Goal: Complete application form

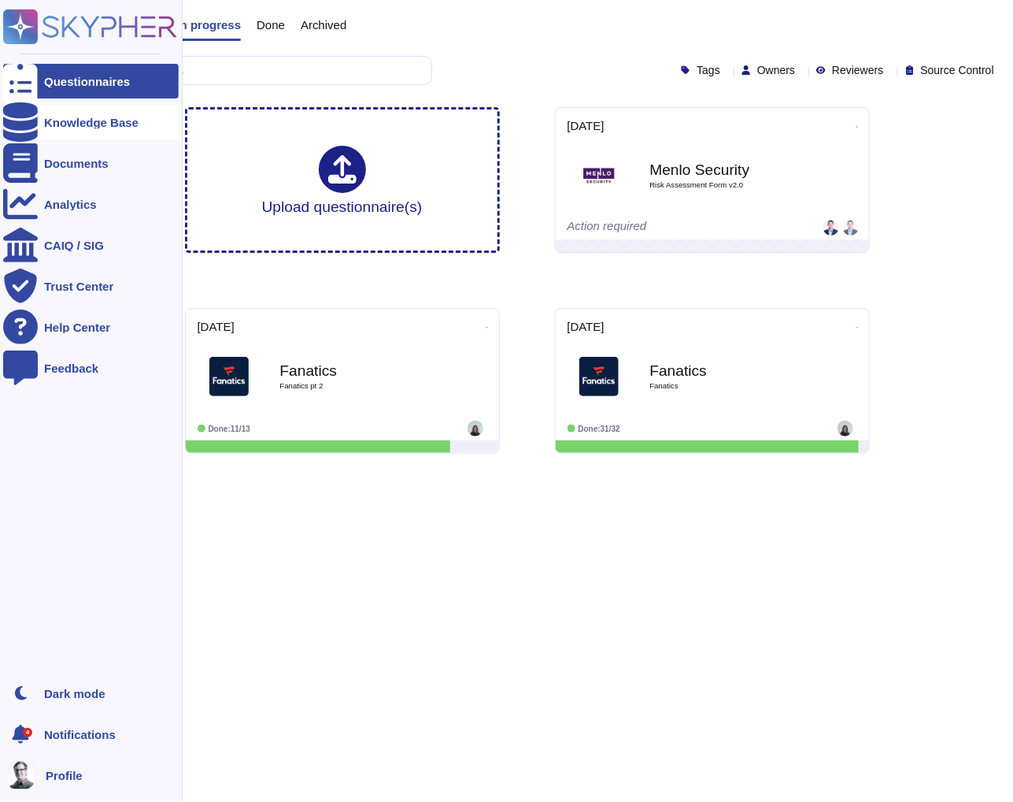
click at [29, 123] on div at bounding box center [20, 122] width 35 height 35
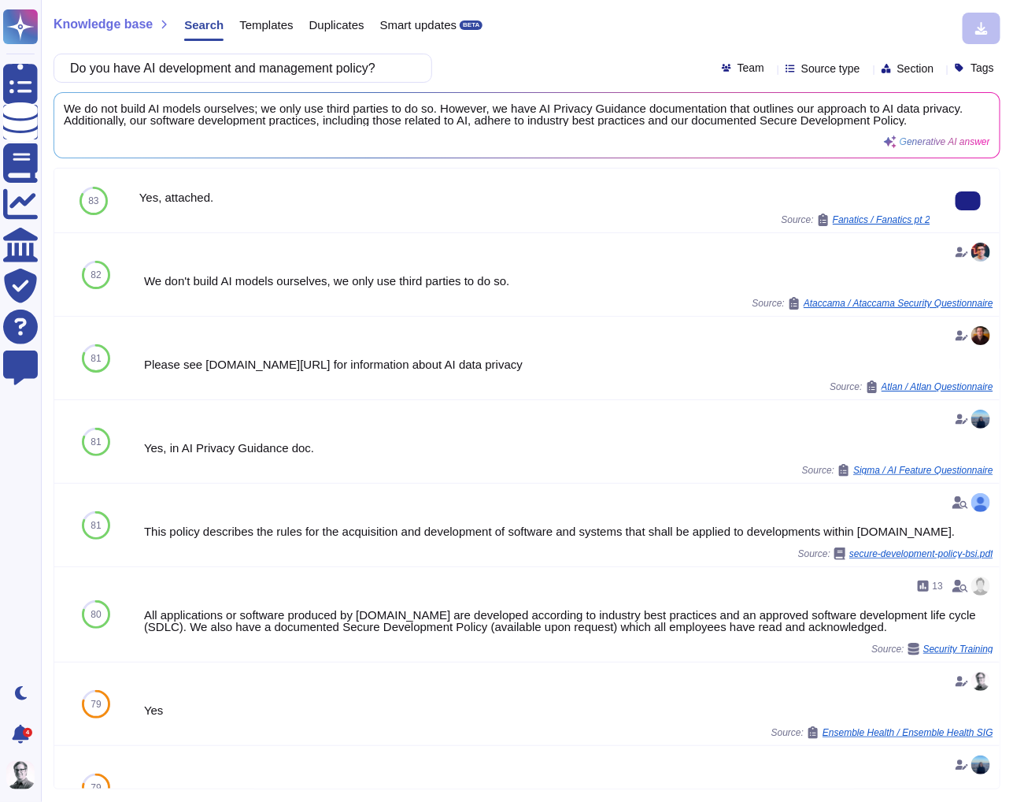
click at [400, 221] on div "Source: Fanatics / Fanatics pt 2" at bounding box center [534, 219] width 791 height 13
click at [93, 201] on span "83" at bounding box center [93, 200] width 10 height 9
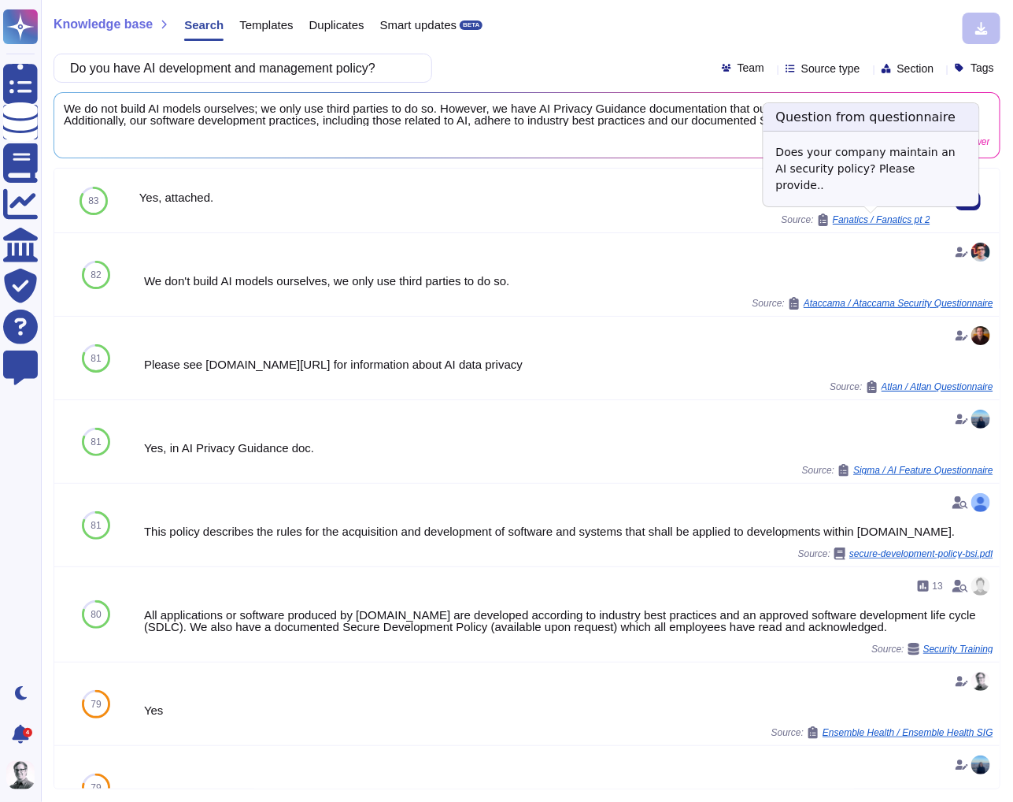
click at [901, 216] on span "Fanatics / Fanatics pt 2" at bounding box center [882, 219] width 98 height 9
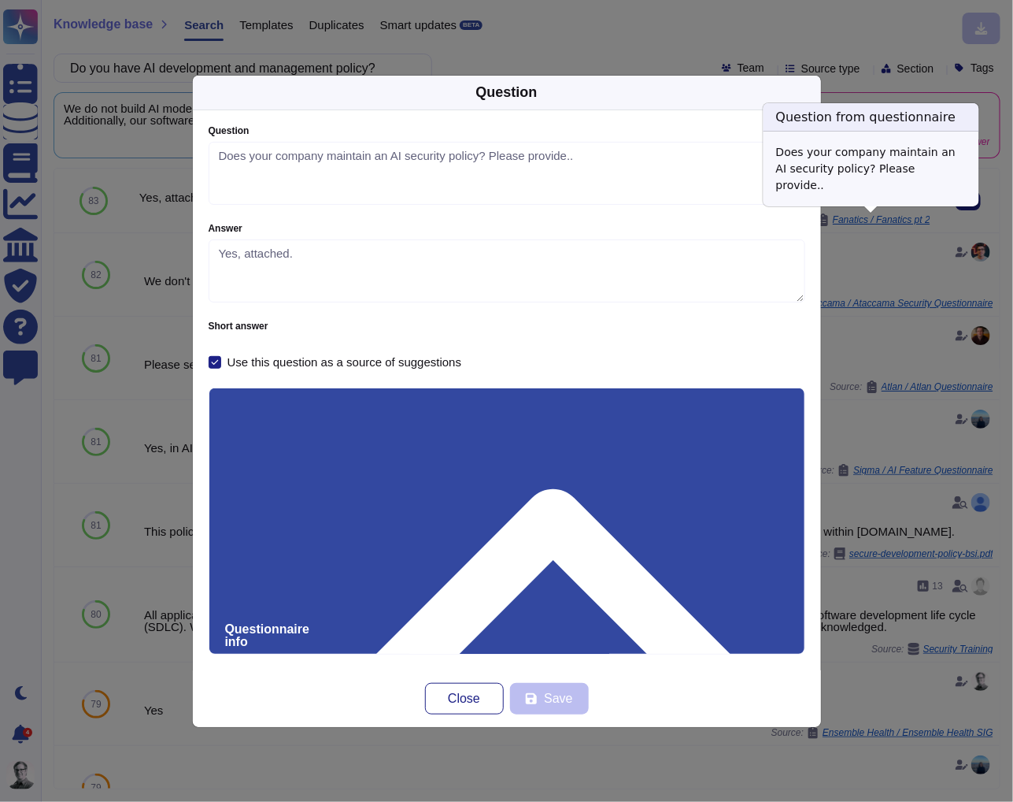
type textarea "Does your company maintain an AI security policy? Please provide.."
type textarea "Yes, attached."
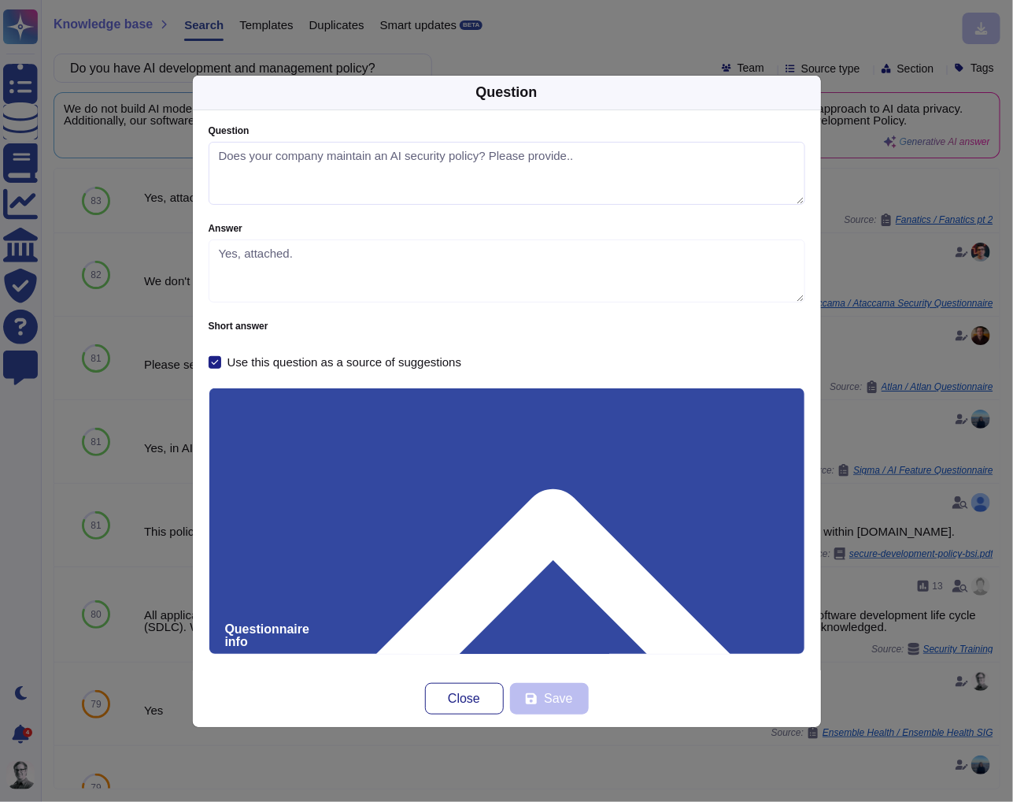
click at [380, 153] on textarea "Does your company maintain an AI security policy? Please provide.." at bounding box center [507, 173] width 597 height 63
click at [460, 694] on span "Close" at bounding box center [464, 698] width 32 height 13
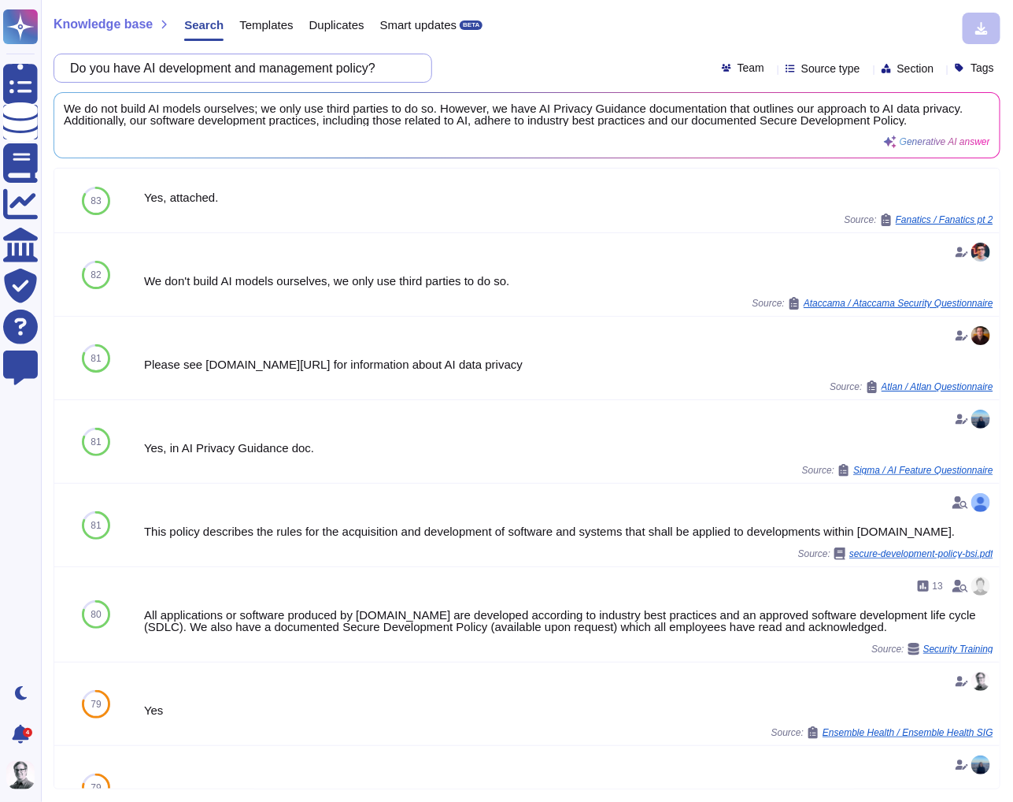
click at [330, 72] on input "Do you have AI development and management policy?" at bounding box center [239, 68] width 354 height 28
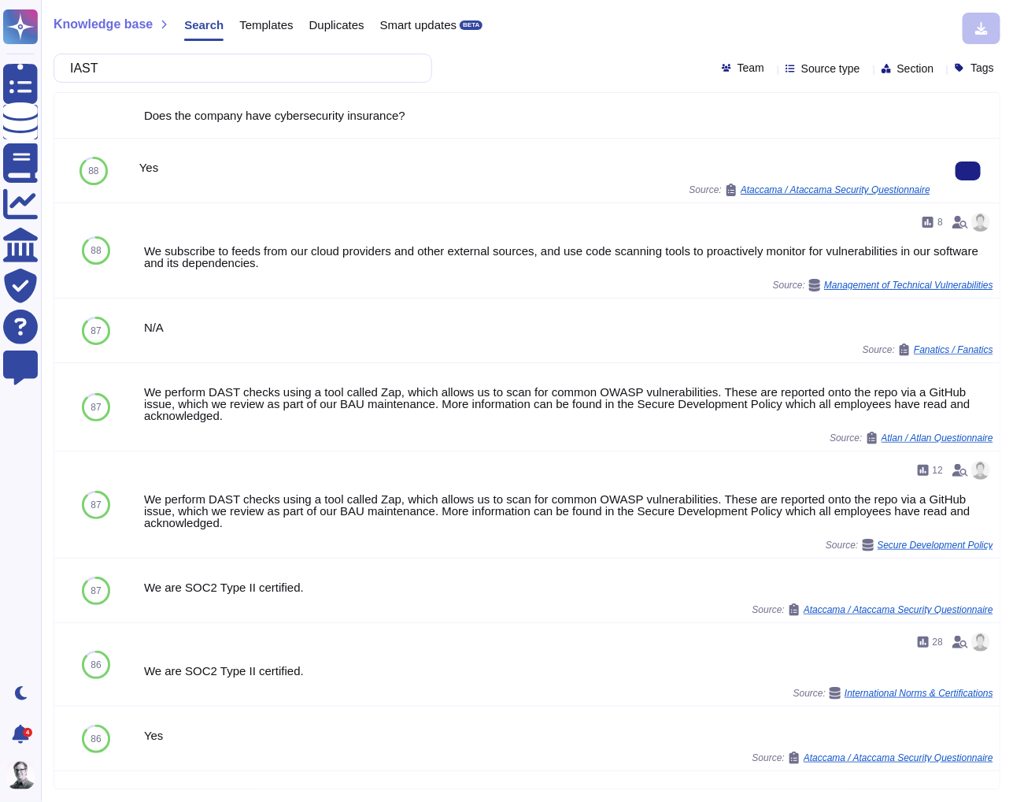
click at [524, 167] on div "Yes" at bounding box center [534, 167] width 791 height 12
click at [93, 169] on span "88" at bounding box center [93, 170] width 10 height 9
click at [245, 68] on input "IAST" at bounding box center [239, 68] width 354 height 28
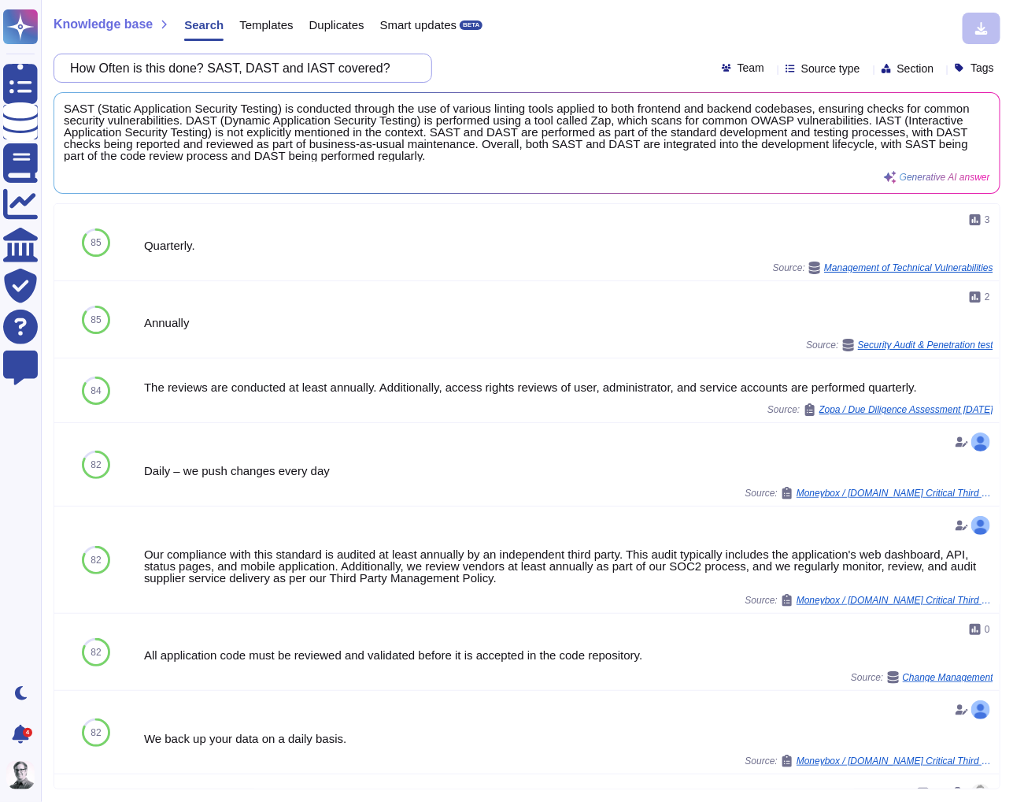
click at [339, 62] on input "How Often is this done? SAST, DAST and IAST covered?" at bounding box center [239, 68] width 354 height 28
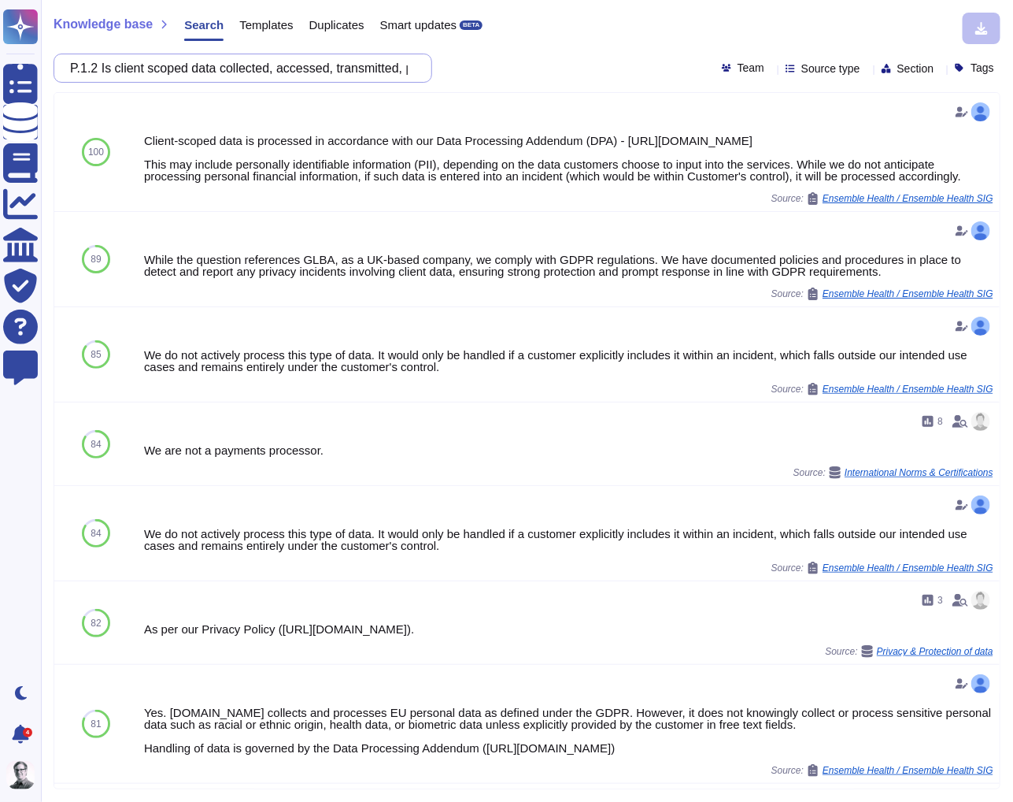
click at [217, 56] on input "P.1.2 Is client scoped data collected, accessed, transmitted, processed, disclo…" at bounding box center [239, 68] width 354 height 28
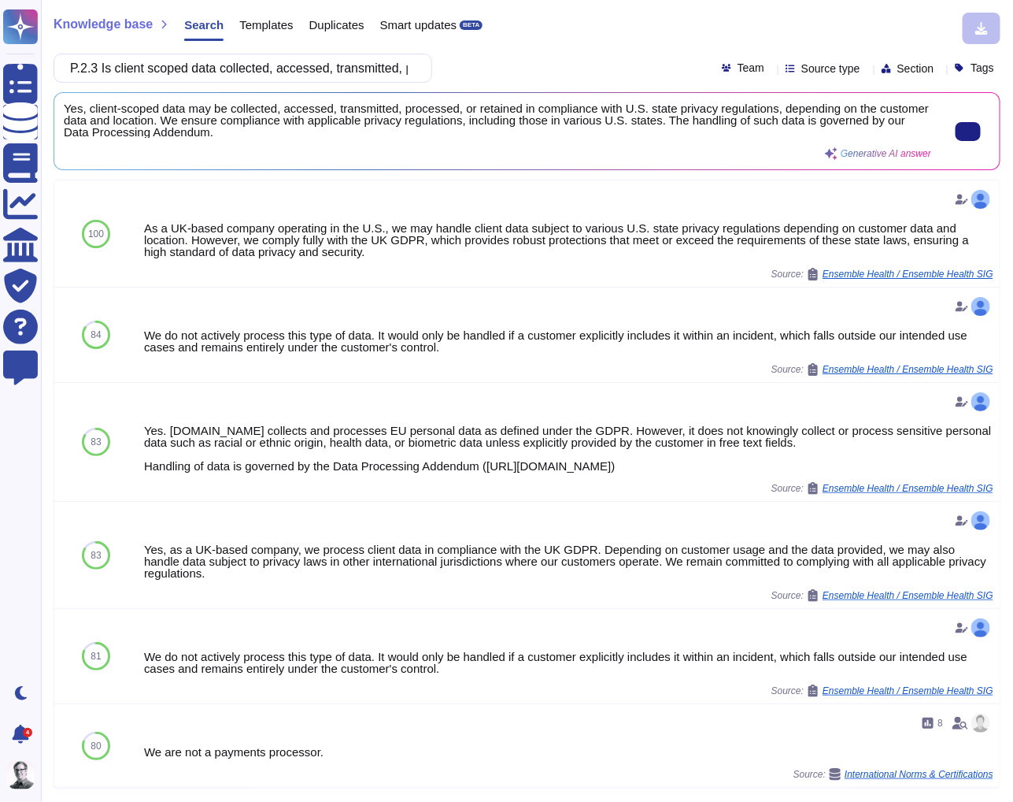
click at [285, 132] on span "Yes, client-scoped data may be collected, accessed, transmitted, processed, or …" at bounding box center [498, 119] width 868 height 35
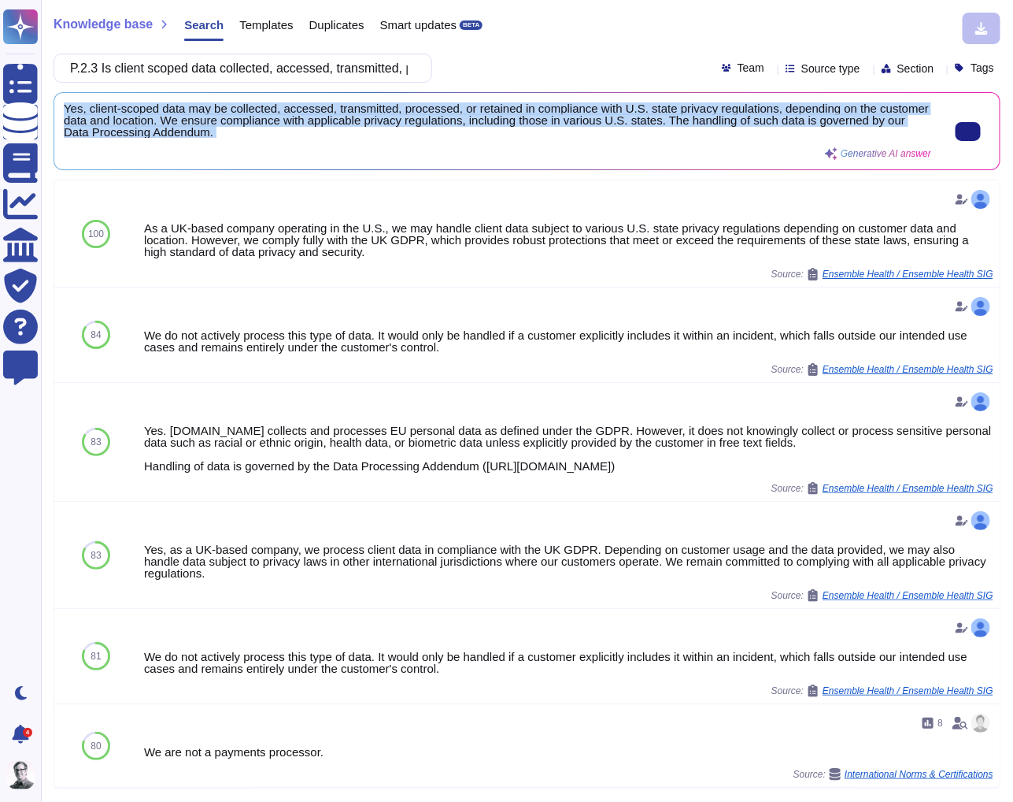
click at [285, 132] on span "Yes, client-scoped data may be collected, accessed, transmitted, processed, or …" at bounding box center [498, 119] width 868 height 35
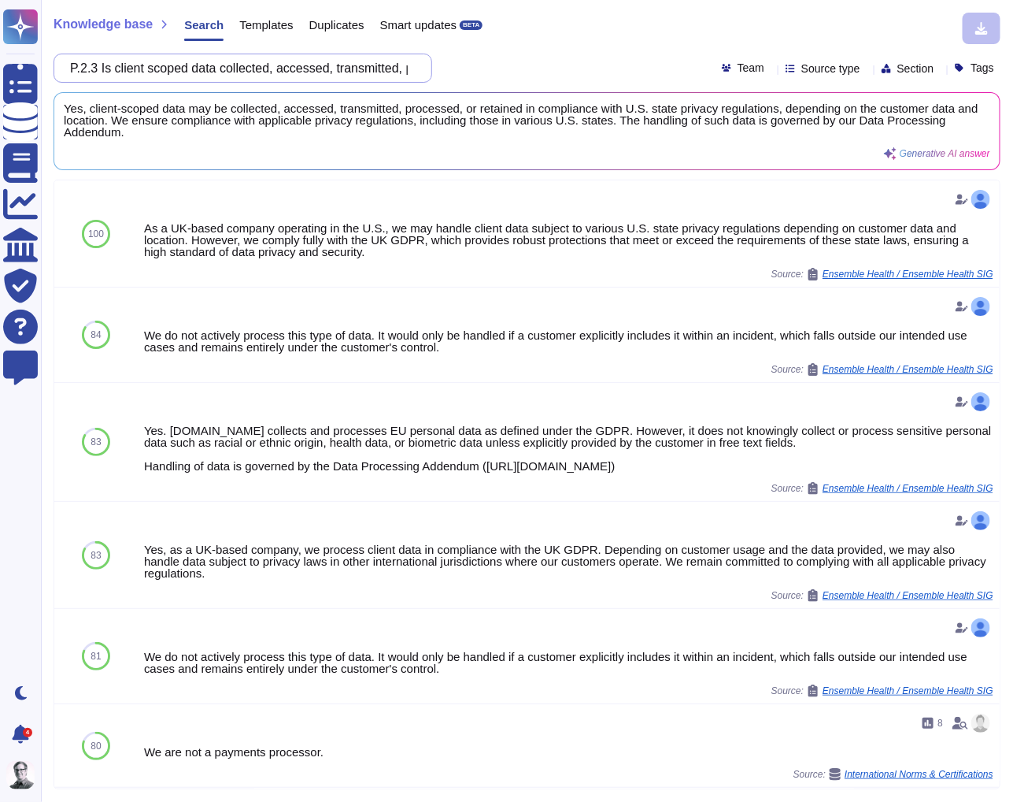
click at [265, 80] on input "P.2.3 Is client scoped data collected, accessed, transmitted, processed, or ret…" at bounding box center [239, 68] width 354 height 28
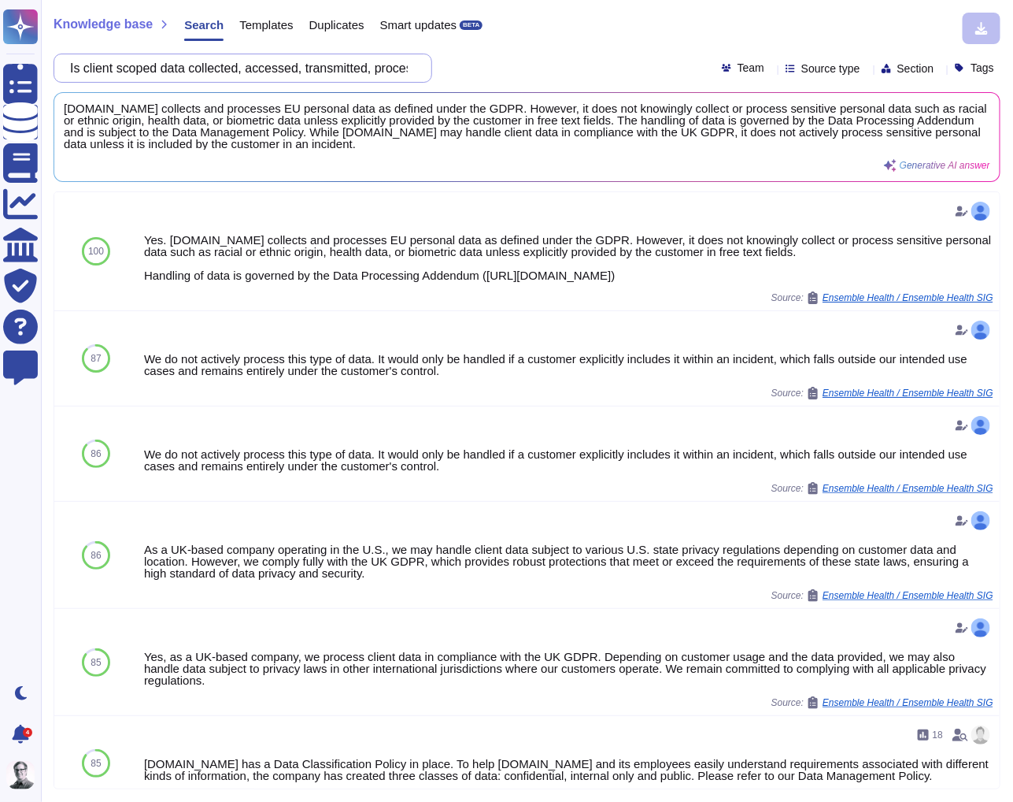
click at [295, 62] on input "Is client scoped data collected, accessed, transmitted, processed, disclosed, o…" at bounding box center [239, 68] width 354 height 28
paste input "Are there policies and procedures in place to detect and report privacy inciden…"
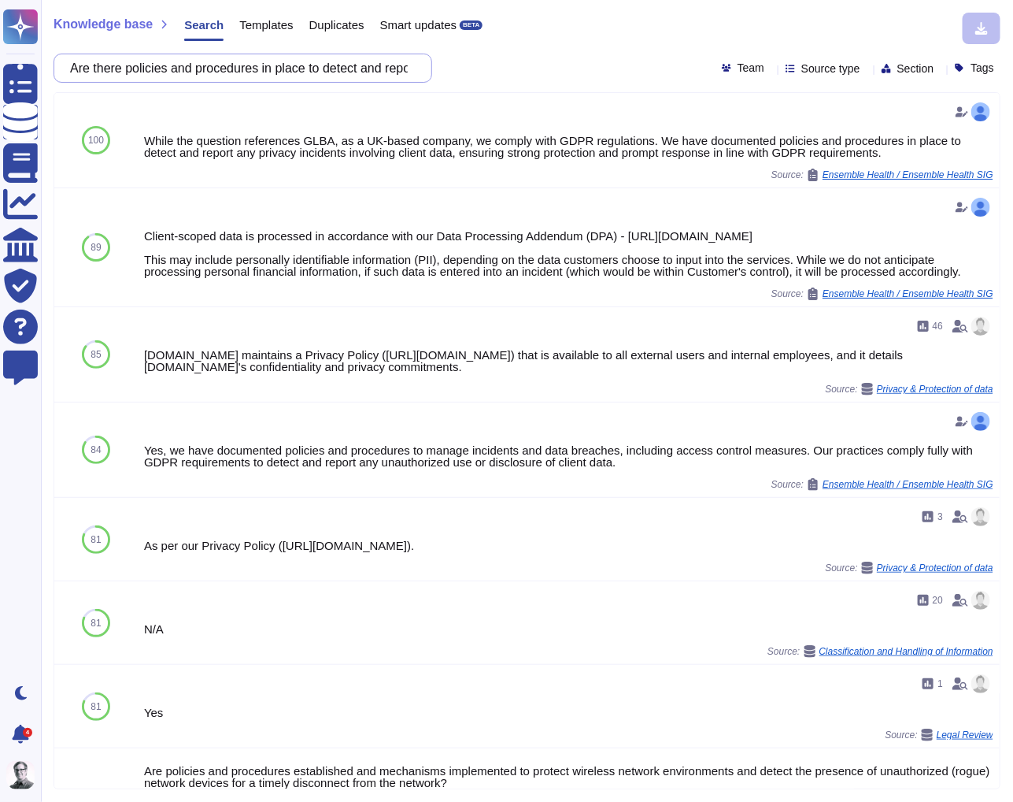
click at [247, 59] on input "Are there policies and procedures in place to detect and report privacy inciden…" at bounding box center [239, 68] width 354 height 28
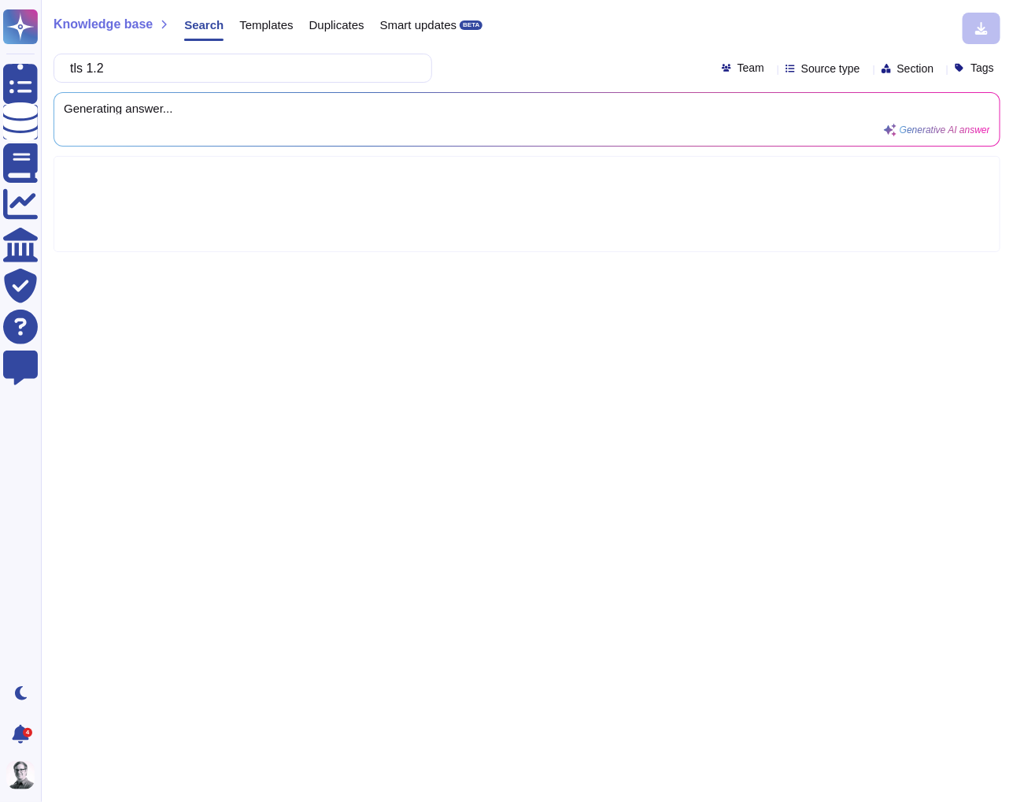
type input "tls 1.2"
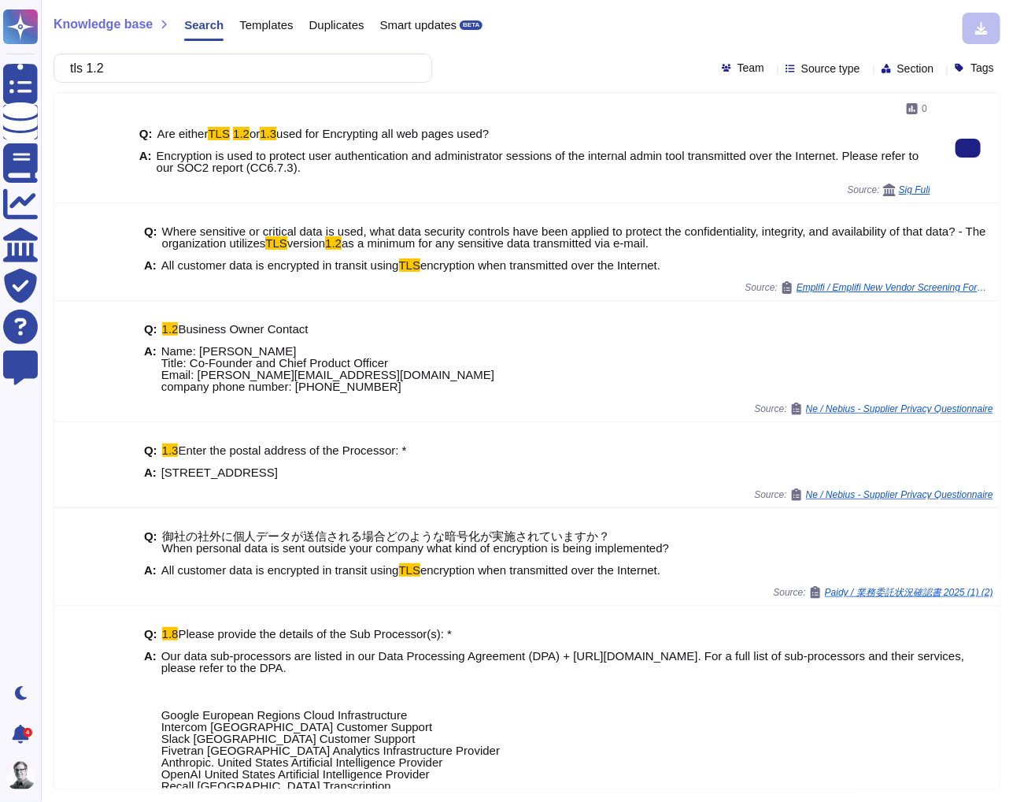
click at [387, 160] on span "Encryption is used to protect user authentication and administrator sessions of…" at bounding box center [538, 161] width 763 height 25
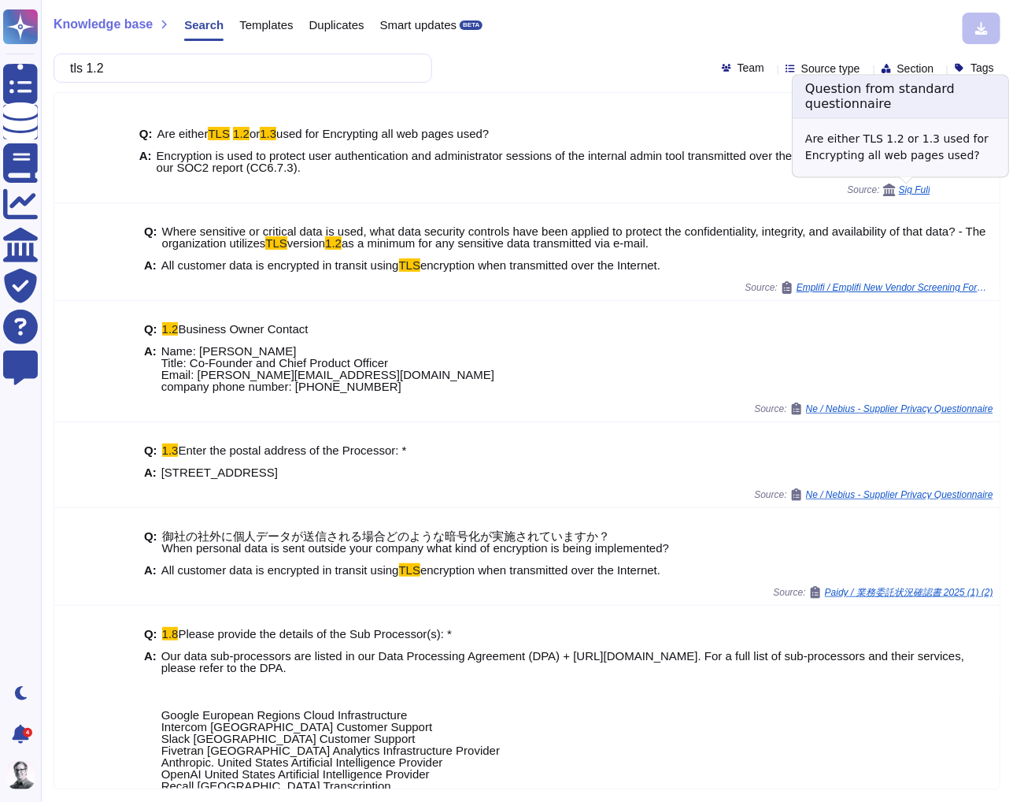
click at [918, 191] on span "Sig Full" at bounding box center [914, 189] width 31 height 9
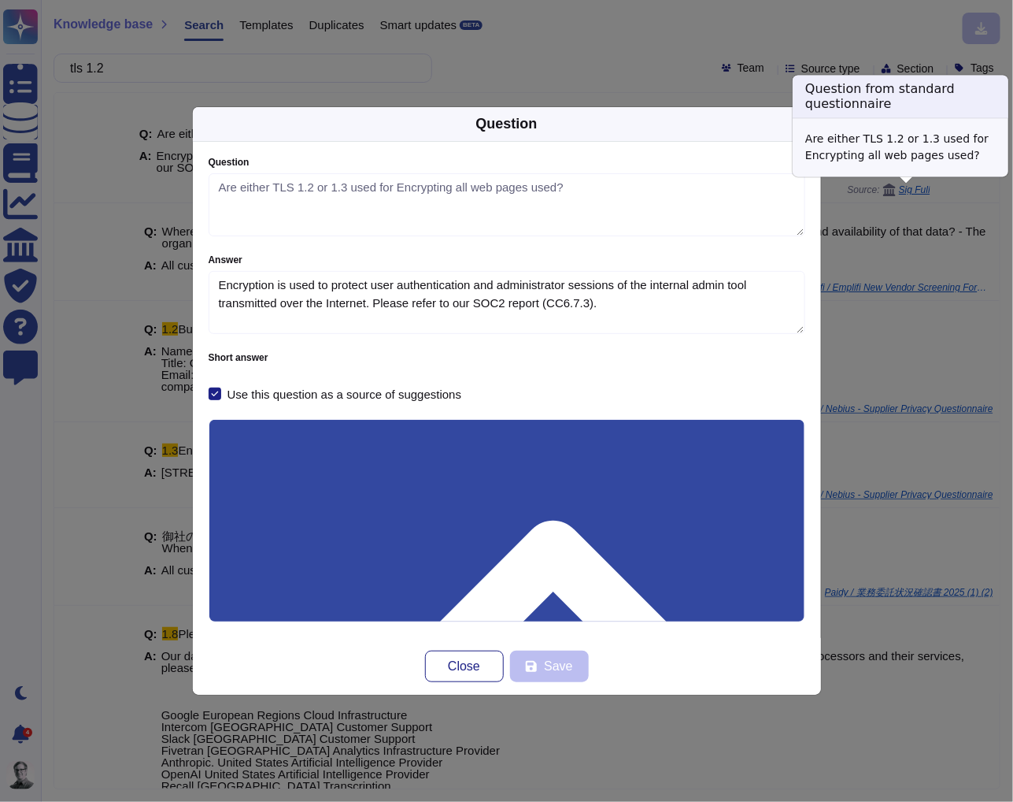
type textarea "Are either TLS 1.2 or 1.3 used for Encrypting all web pages used?"
type textarea "Encryption is used to protect user authentication and administrator sessions of…"
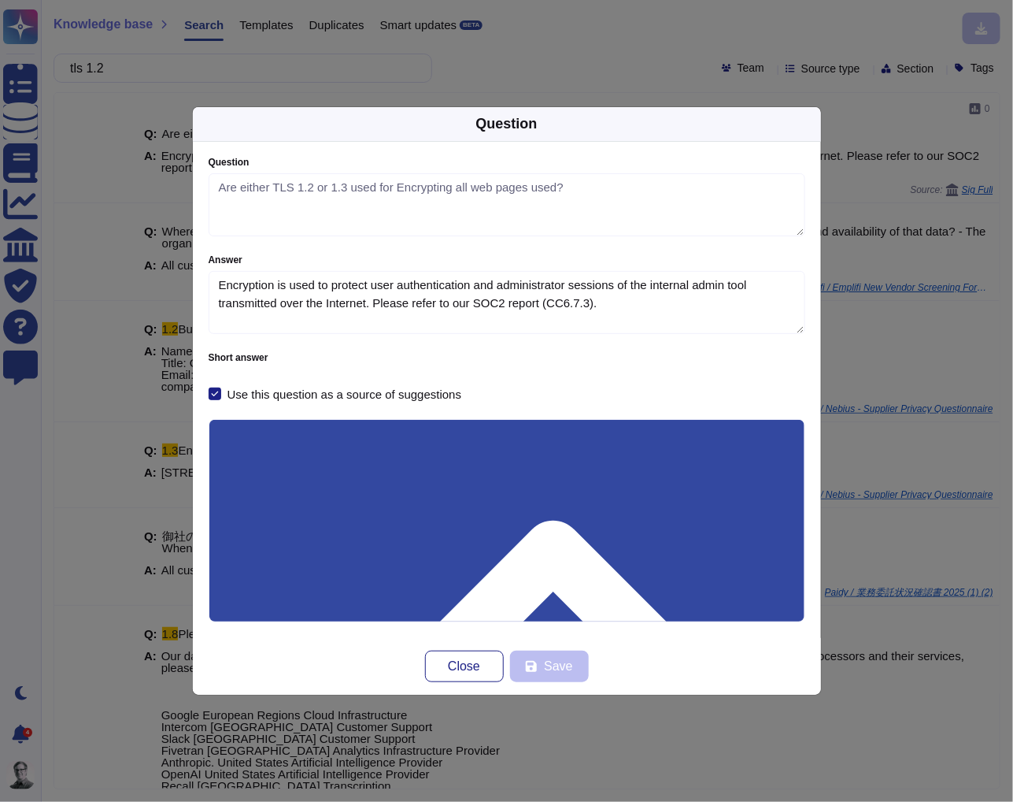
click at [293, 655] on span "Questionnaire info" at bounding box center [271, 667] width 93 height 25
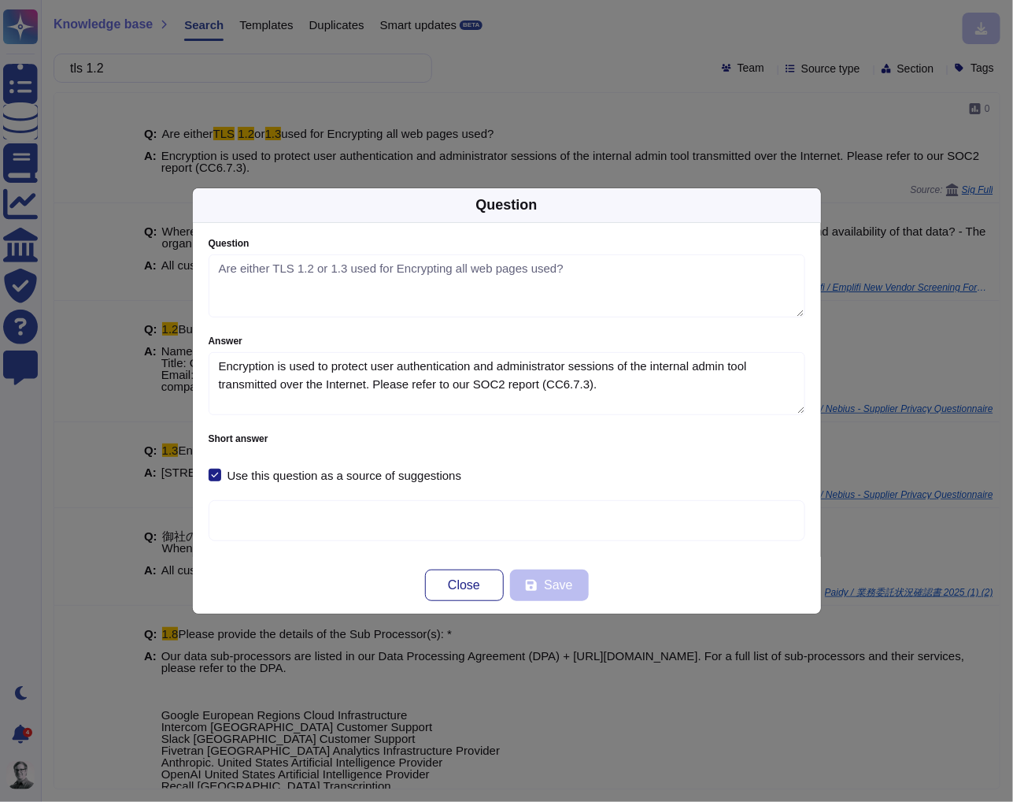
click at [302, 736] on span "Questionnaire info" at bounding box center [271, 748] width 93 height 25
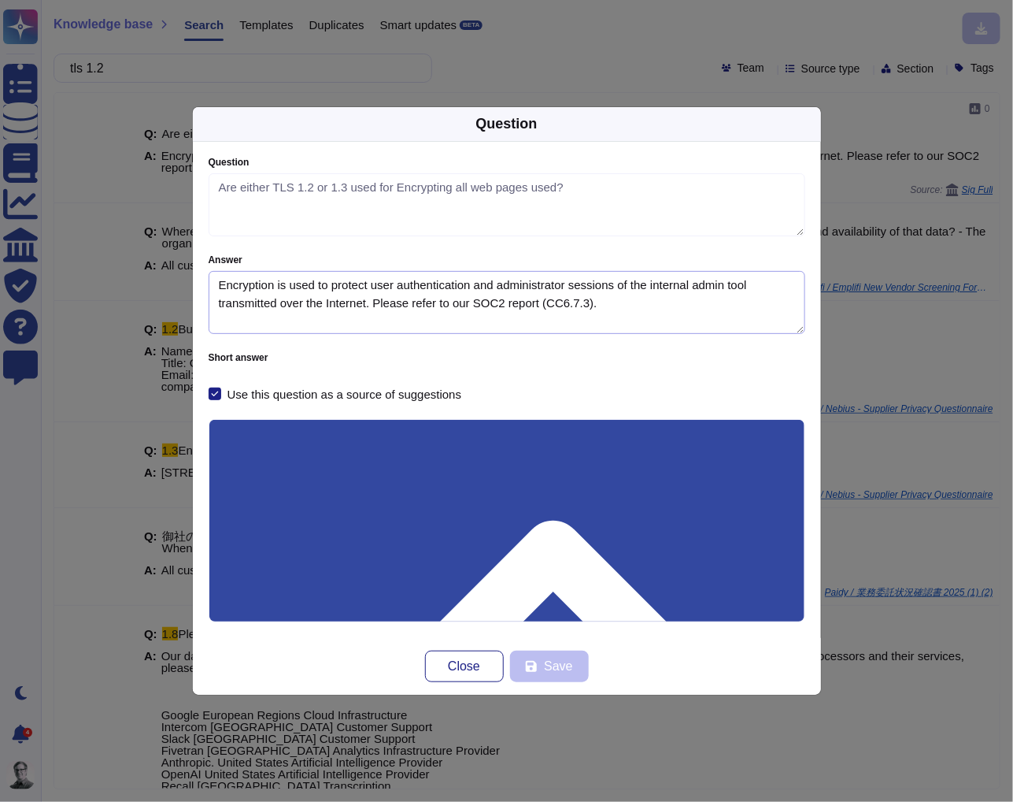
click at [472, 302] on textarea "Encryption is used to protect user authentication and administrator sessions of…" at bounding box center [507, 302] width 597 height 63
click at [404, 284] on textarea "Encryption is used to protect user authentication and administrator sessions of…" at bounding box center [507, 302] width 597 height 63
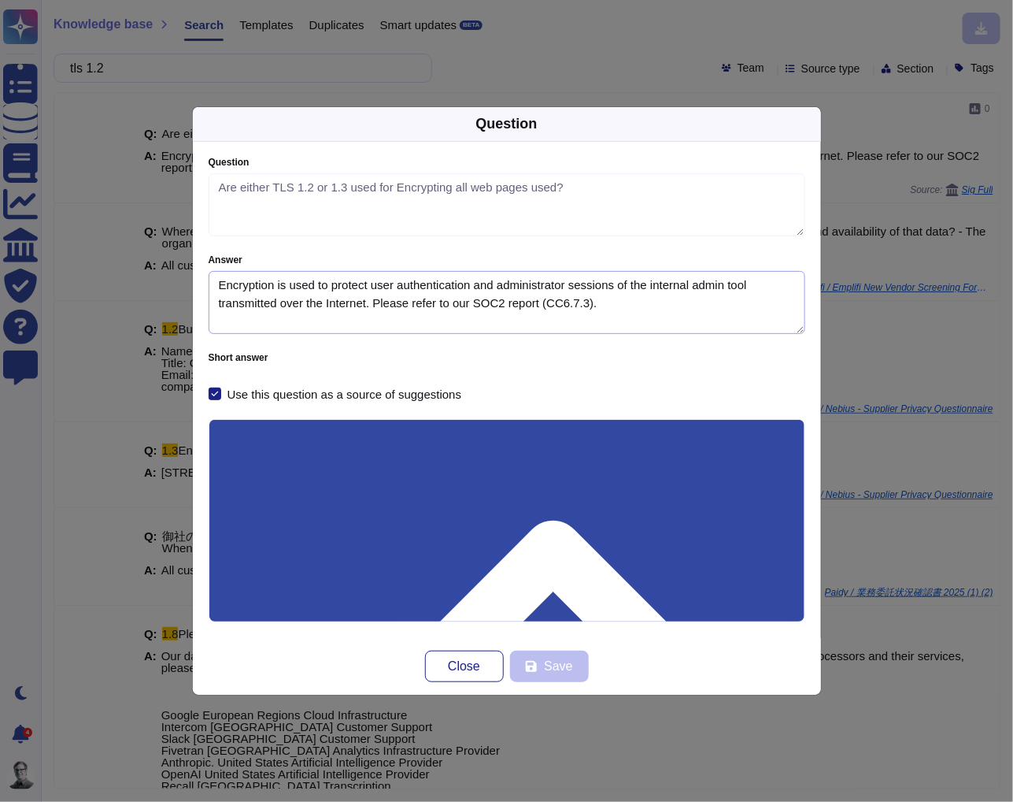
click at [404, 284] on textarea "Encryption is used to protect user authentication and administrator sessions of…" at bounding box center [507, 302] width 597 height 63
click at [411, 307] on textarea "Encryption is used to protect user authentication and administrator sessions of…" at bounding box center [507, 302] width 597 height 63
click at [465, 678] on button "Close" at bounding box center [464, 665] width 79 height 31
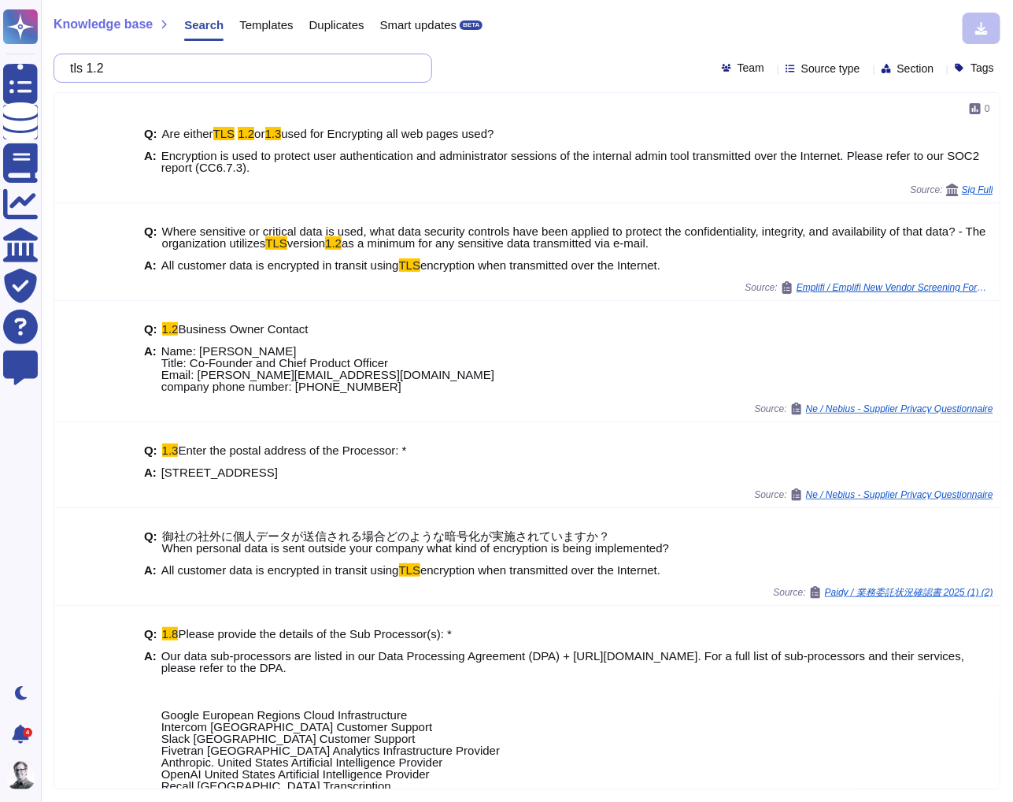
click at [162, 69] on input "tls 1.2" at bounding box center [239, 68] width 354 height 28
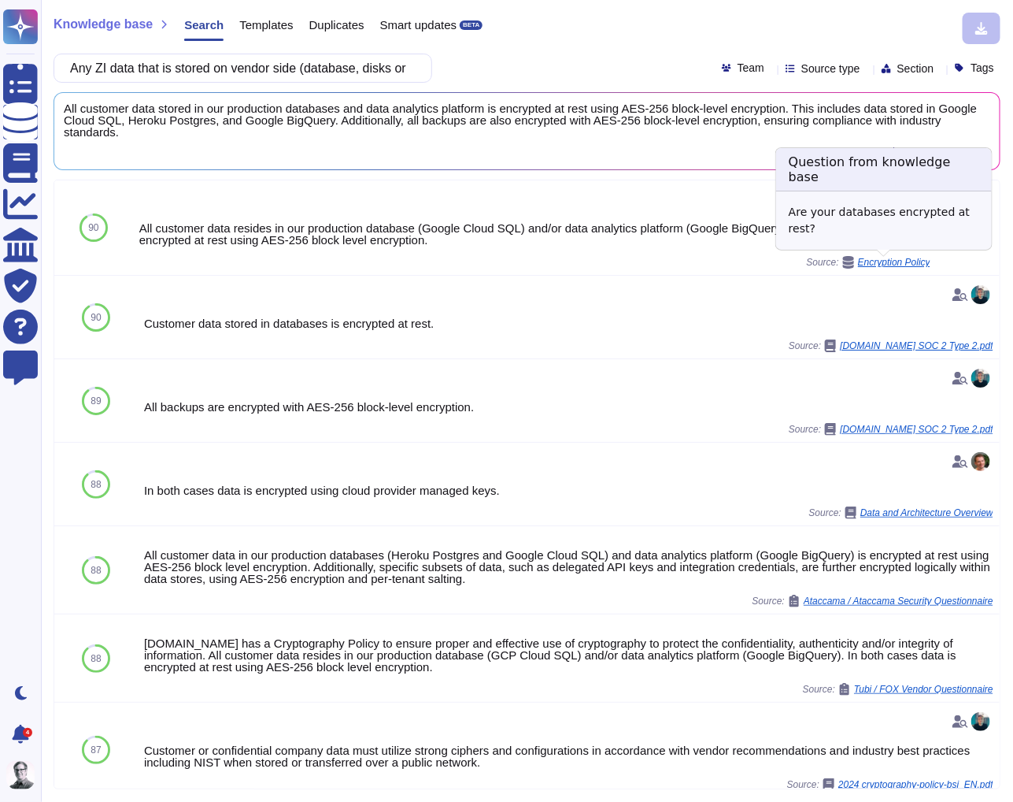
click at [883, 265] on span "Encryption Policy" at bounding box center [894, 262] width 72 height 9
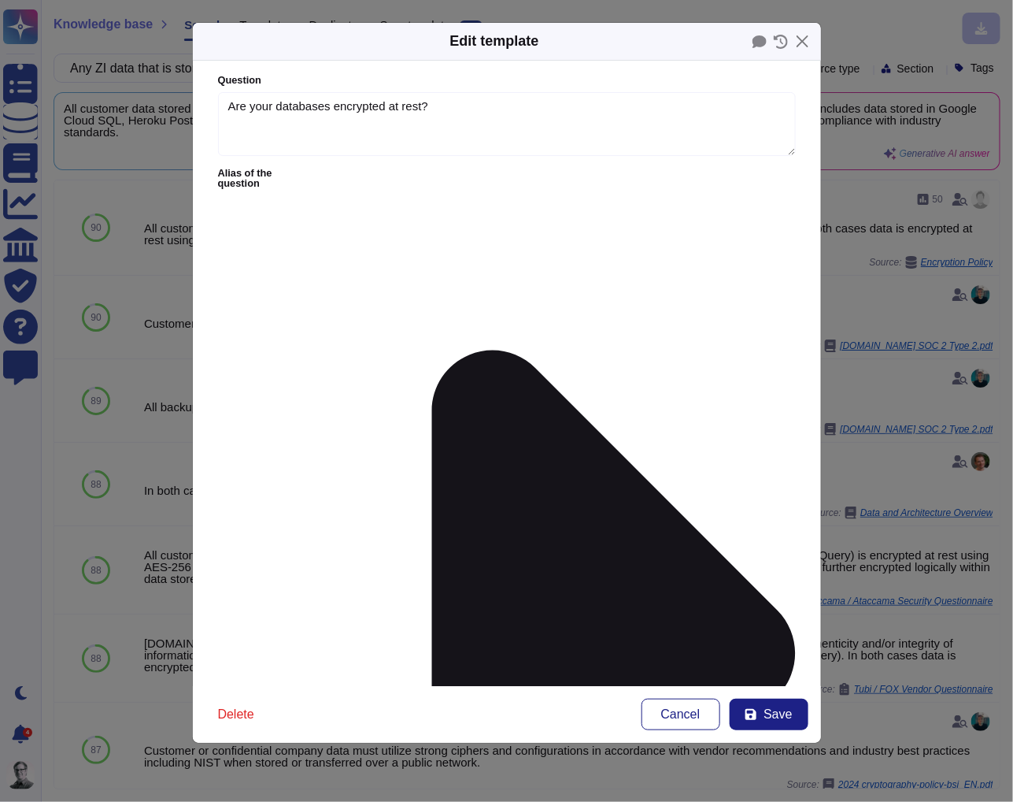
type textarea "Are your databases encrypted at rest?"
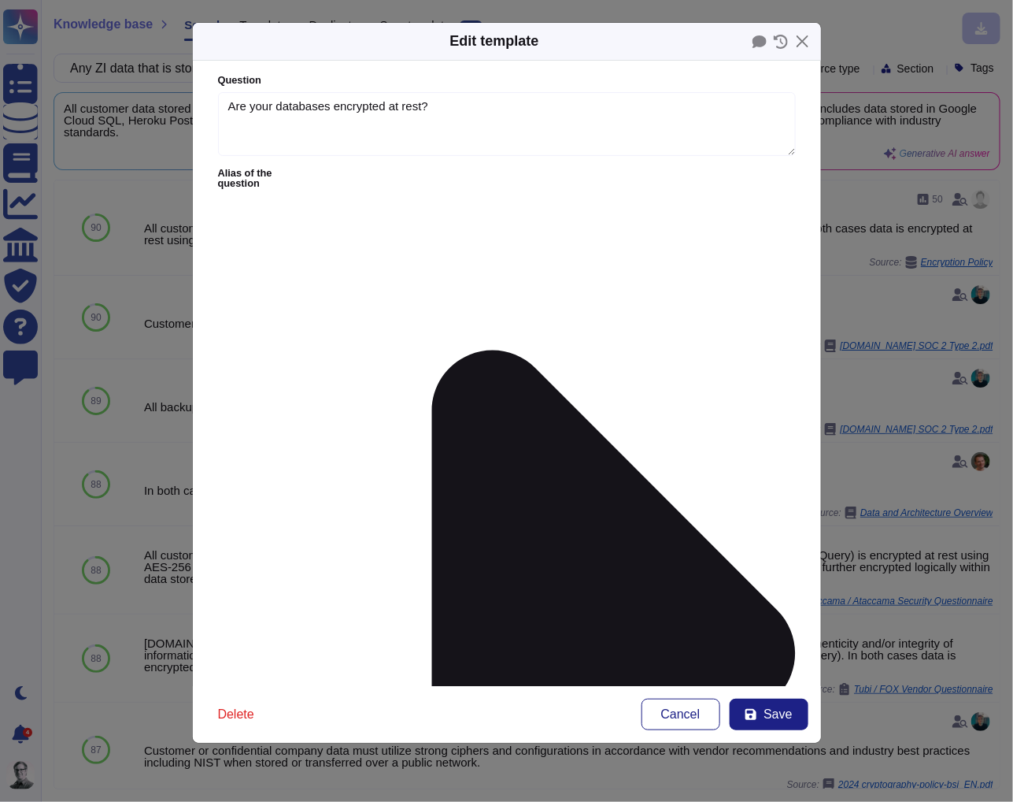
drag, startPoint x: 323, startPoint y: 268, endPoint x: 187, endPoint y: 221, distance: 143.2
click at [187, 221] on div "Edit template Question Are your databases encrypted at rest? Alias of the quest…" at bounding box center [506, 401] width 1013 height 802
paste textarea "ES-256"
type textarea "All customer data resides in our production database (Google Cloud SQL) and/or …"
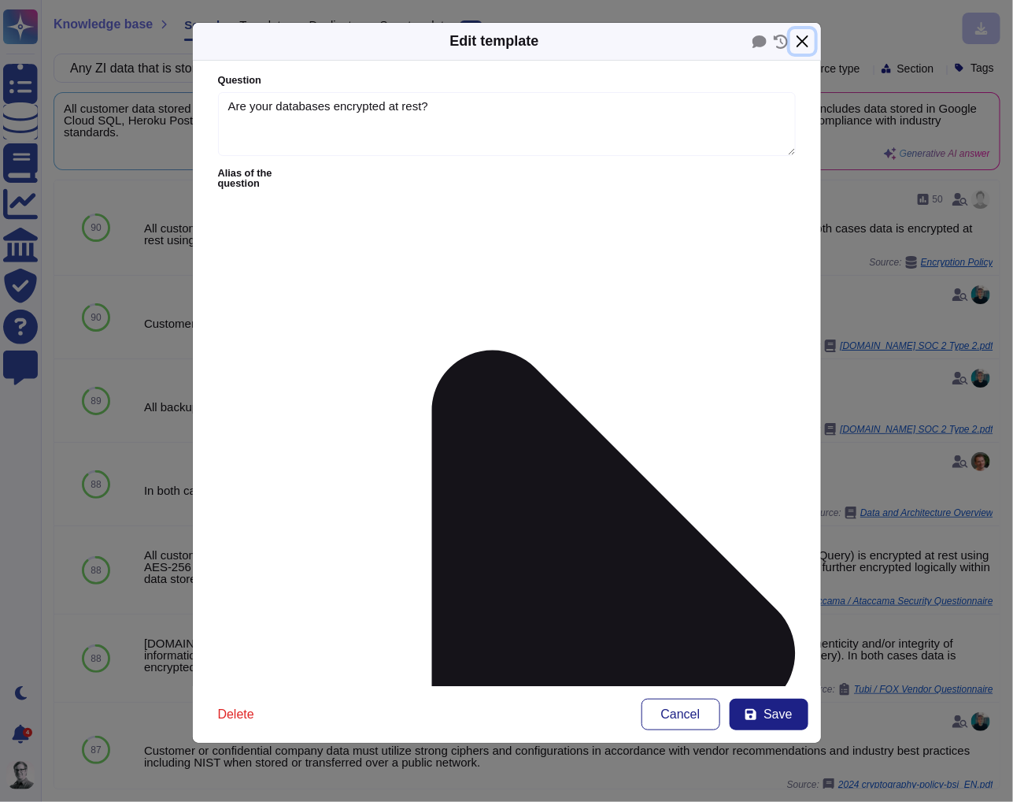
click at [800, 40] on button "Close" at bounding box center [803, 41] width 24 height 24
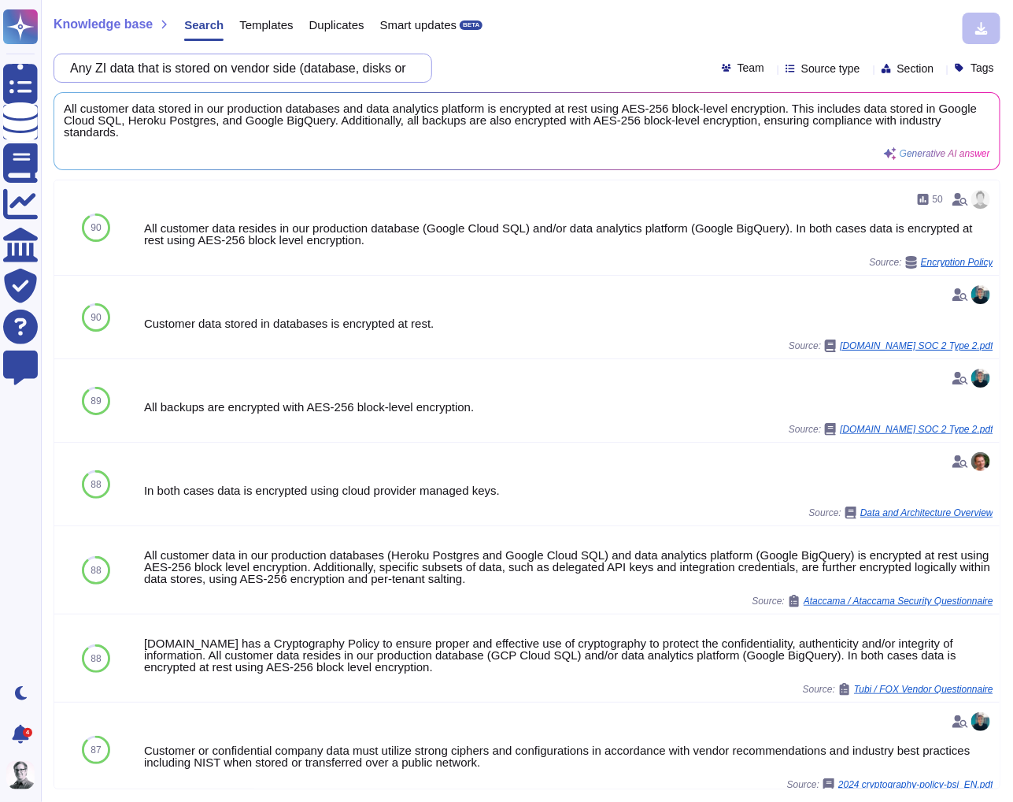
click at [232, 79] on input "Any ZI data that is stored on vendor side (database, disks or backup media), sh…" at bounding box center [239, 68] width 354 height 28
click at [232, 75] on input "Any ZI data that is stored on vendor side (database, disks or backup media), sh…" at bounding box center [239, 68] width 354 height 28
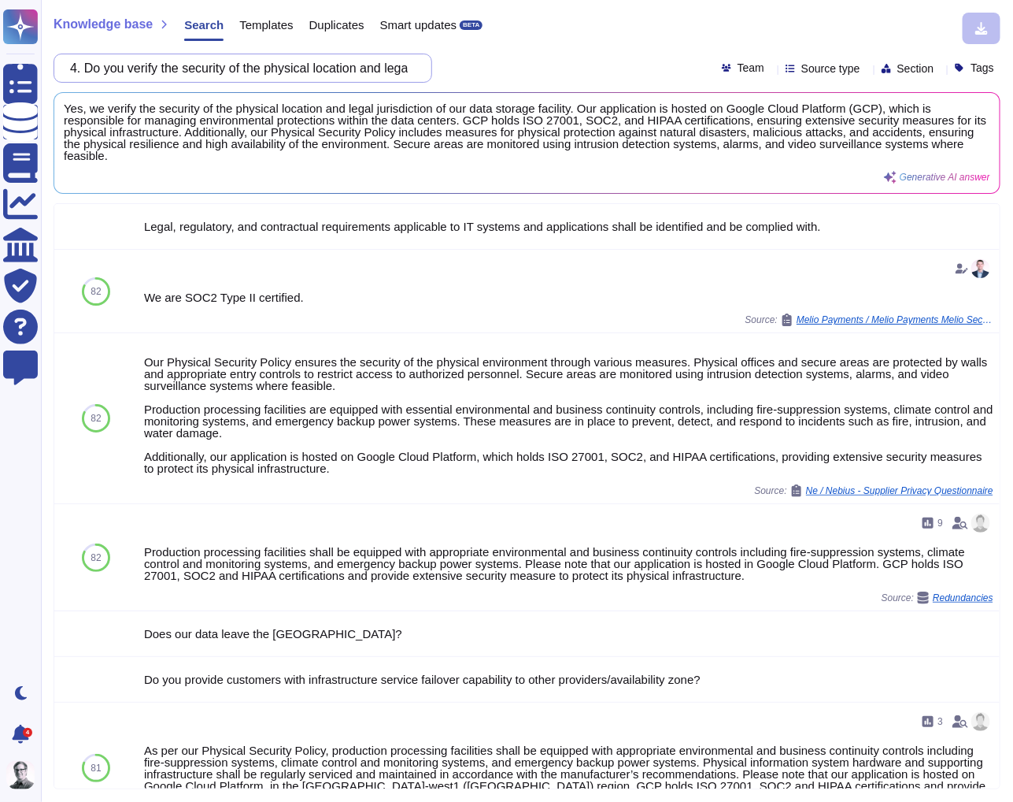
click at [225, 77] on input "4. Do you verify the security of the physical location and legal jurisdiction o…" at bounding box center [239, 68] width 354 height 28
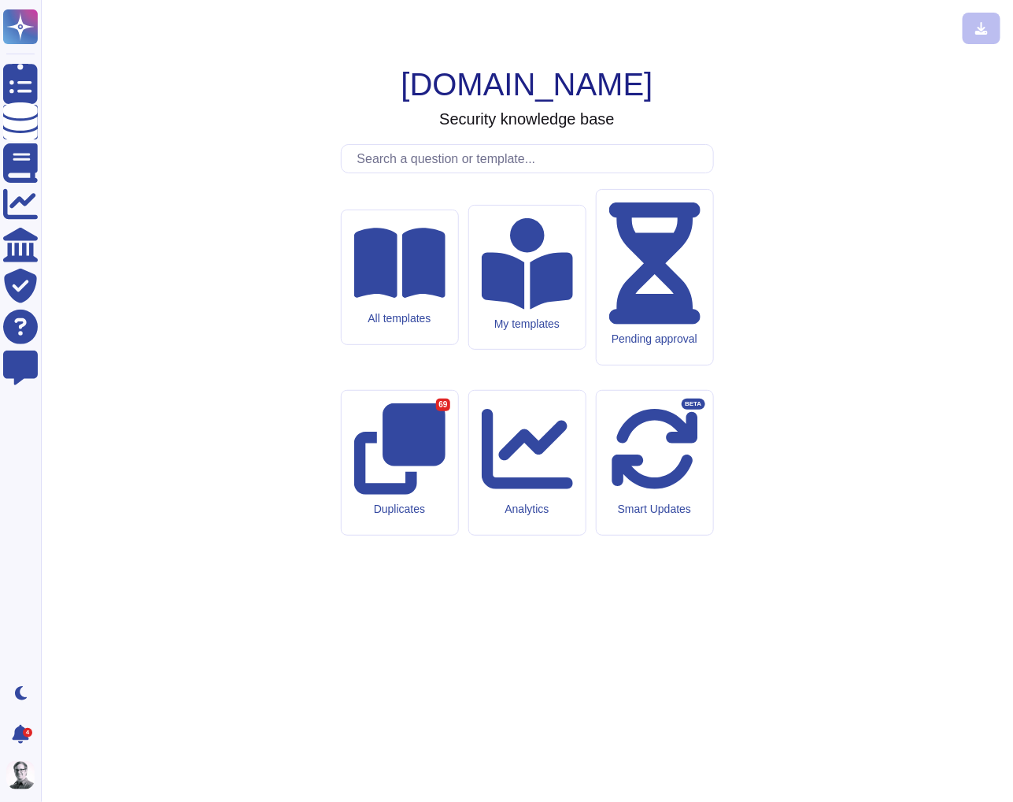
click at [449, 172] on input "text" at bounding box center [532, 159] width 364 height 28
